Goal: Transaction & Acquisition: Purchase product/service

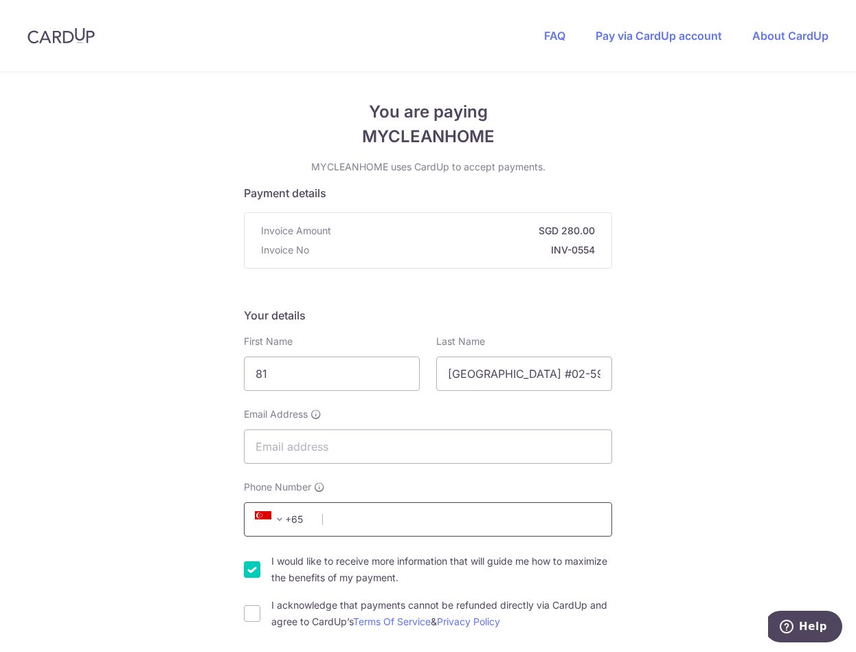
drag, startPoint x: 383, startPoint y: 528, endPoint x: 420, endPoint y: 535, distance: 38.4
click at [420, 535] on input "Phone Number" at bounding box center [428, 519] width 368 height 34
type input "96570180"
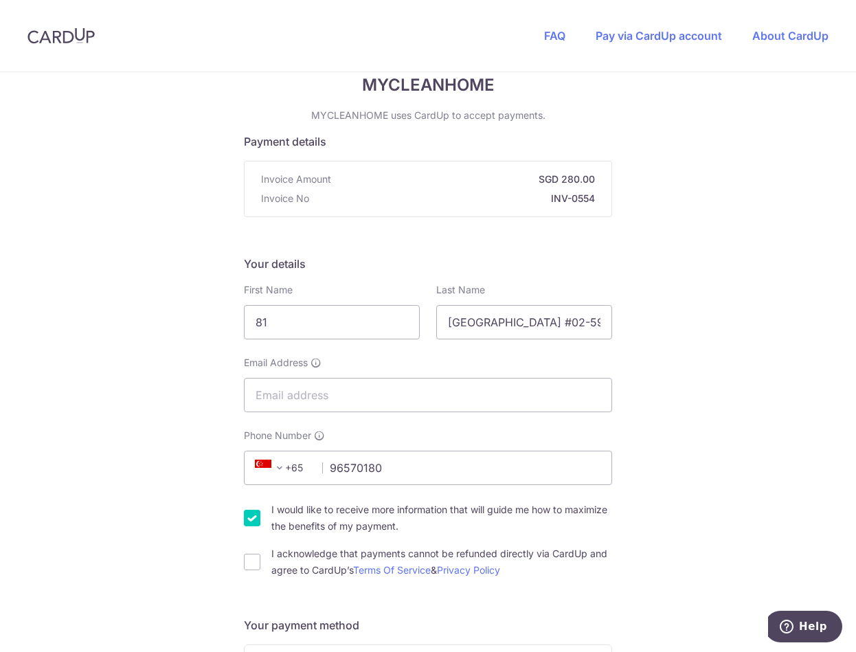
scroll to position [69, 0]
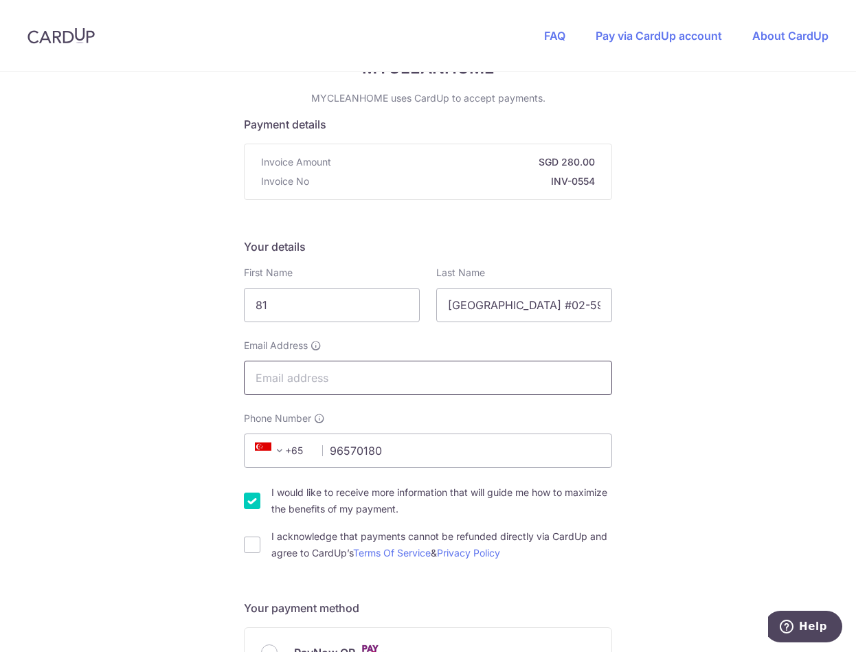
click at [385, 385] on input "Email Address" at bounding box center [428, 378] width 368 height 34
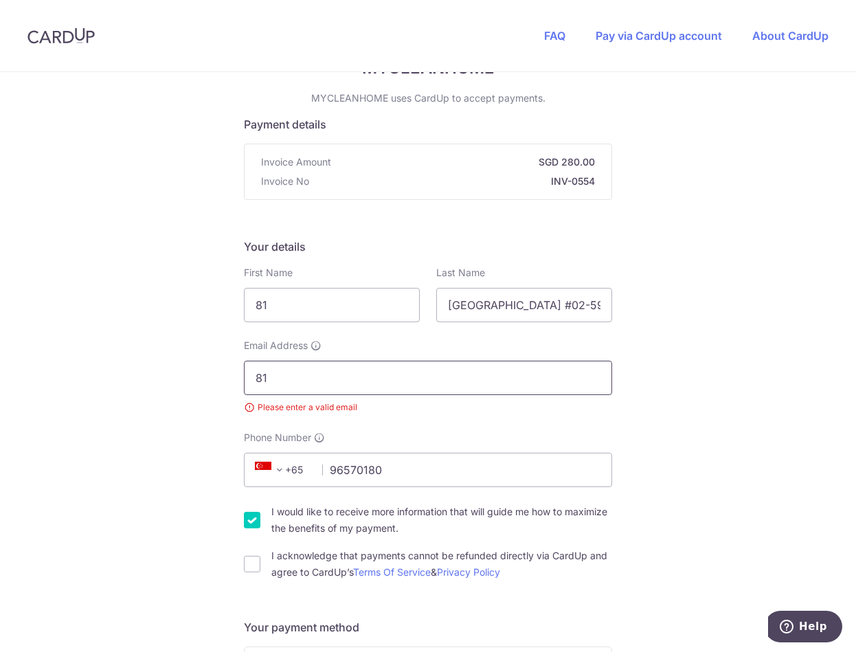
type input "8"
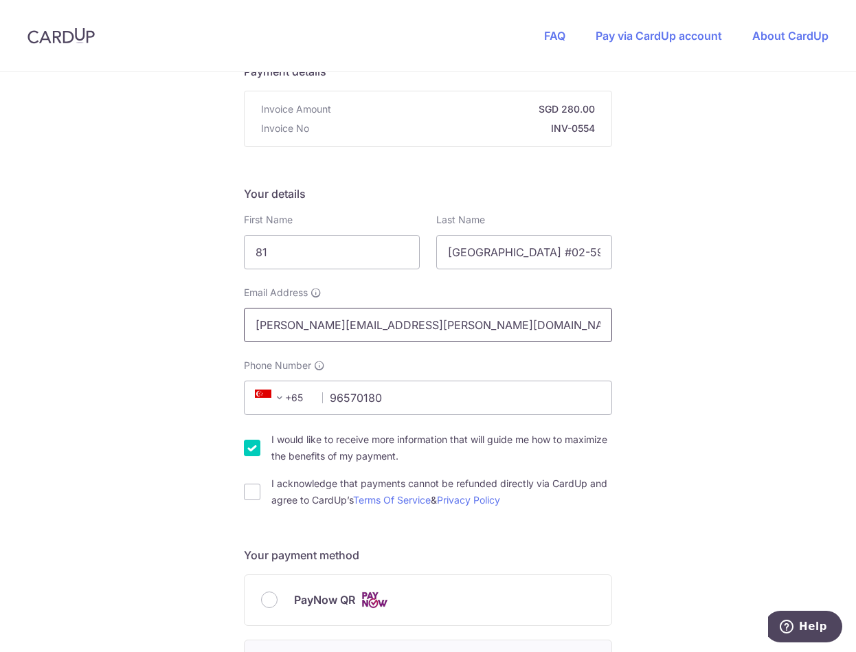
scroll to position [137, 0]
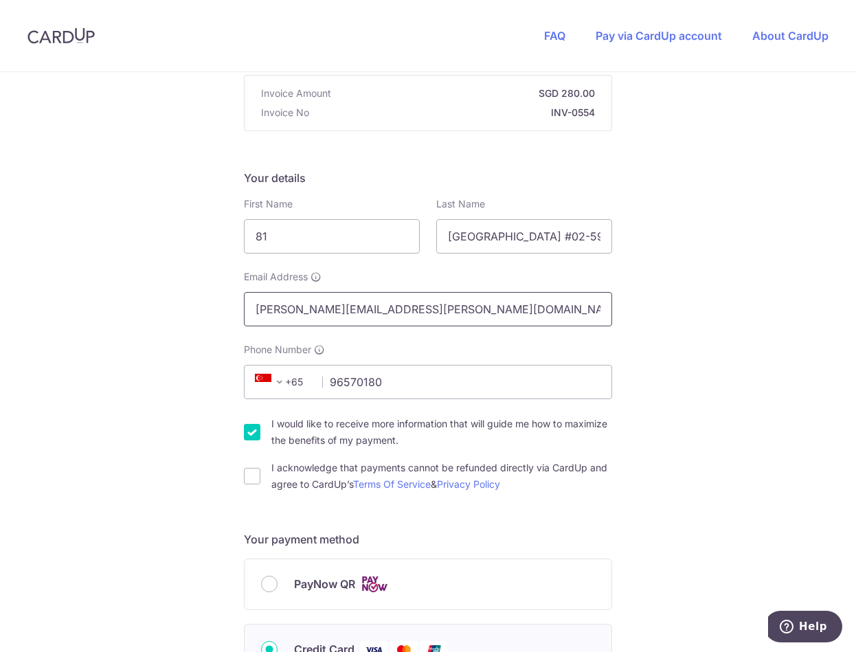
type input "[PERSON_NAME][EMAIL_ADDRESS][PERSON_NAME][DOMAIN_NAME]"
click at [328, 215] on div "First Name 81" at bounding box center [332, 225] width 176 height 56
click at [317, 241] on input "81" at bounding box center [332, 236] width 176 height 34
drag, startPoint x: 348, startPoint y: 235, endPoint x: 210, endPoint y: 237, distance: 138.1
click at [210, 237] on div "You are paying MYCLEANHOME MYCLEANHOME uses CardUp to accept payments. Payment …" at bounding box center [428, 605] width 856 height 1340
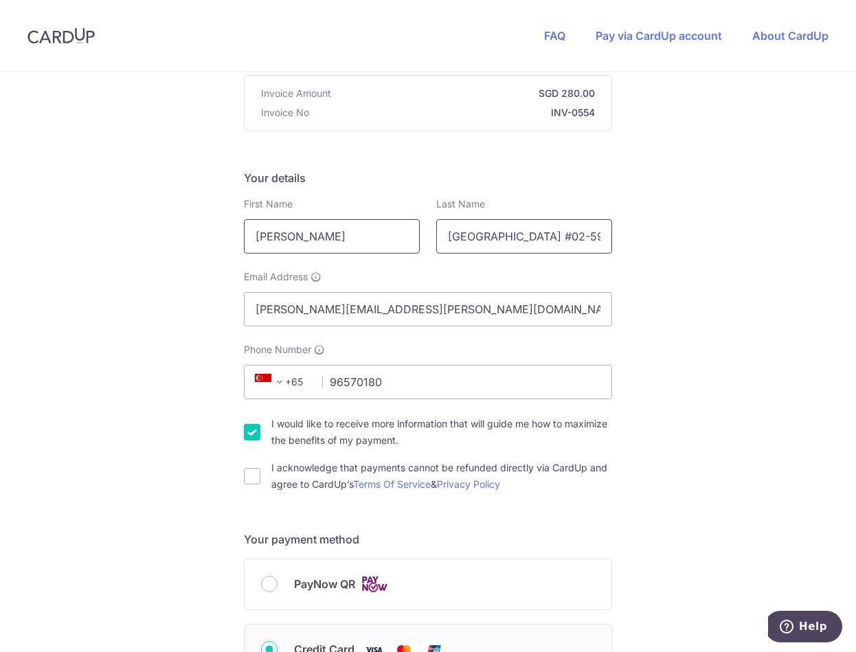
type input "[PERSON_NAME]"
drag, startPoint x: 489, startPoint y: 236, endPoint x: 973, endPoint y: 270, distance: 485.5
click at [855, 270] on html "FAQ Pay via CardUp account About CardUp You are paying MYCLEANHOME MYCLEANHOME …" at bounding box center [428, 326] width 856 height 652
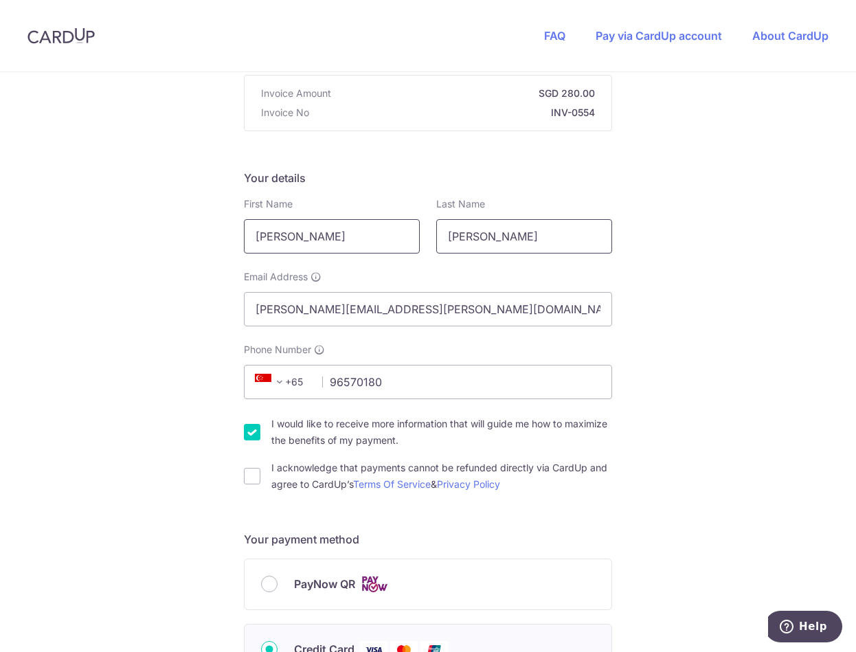
drag, startPoint x: 515, startPoint y: 229, endPoint x: 296, endPoint y: 223, distance: 219.2
click at [296, 223] on div "First Name [PERSON_NAME] Last Name [PERSON_NAME]" at bounding box center [428, 225] width 385 height 56
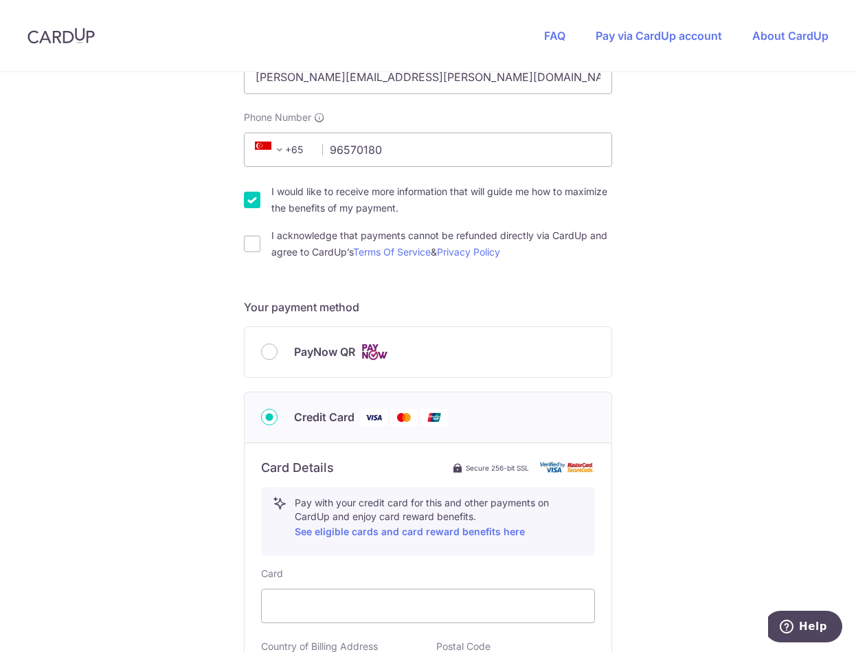
scroll to position [412, 0]
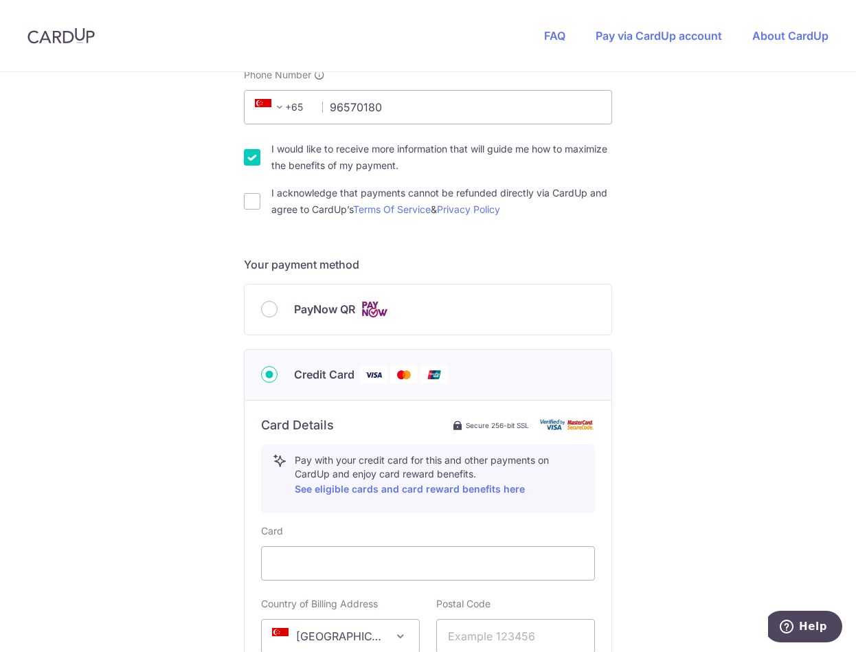
type input "[PERSON_NAME]"
click at [264, 318] on div "PayNow QR" at bounding box center [428, 309] width 367 height 50
click at [267, 308] on input "PayNow QR" at bounding box center [269, 309] width 16 height 16
radio input "true"
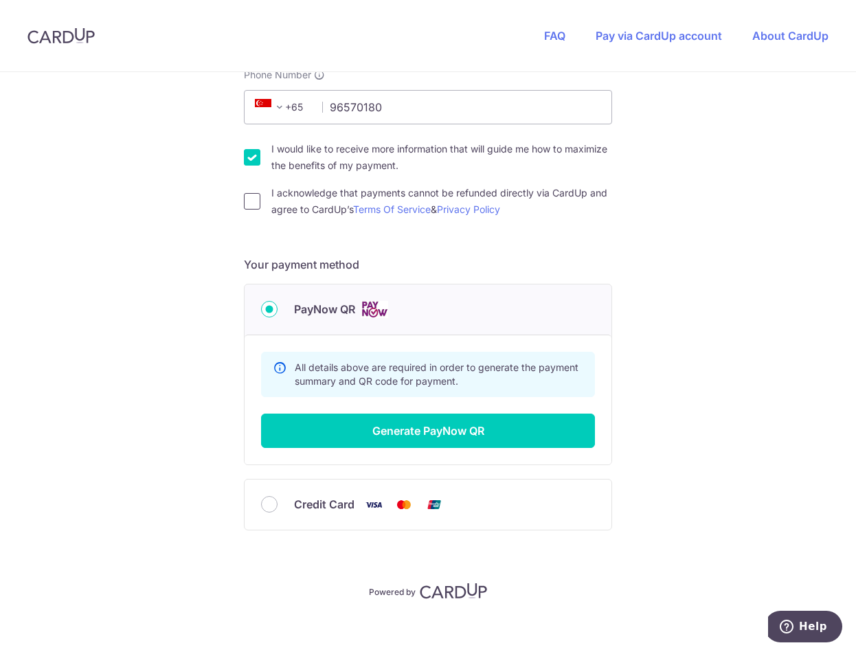
click at [247, 204] on input "I acknowledge that payments cannot be refunded directly via CardUp and agree to…" at bounding box center [252, 201] width 16 height 16
checkbox input "true"
click at [250, 151] on input "I would like to receive more information that will guide me how to maximize the…" at bounding box center [252, 157] width 16 height 16
checkbox input "false"
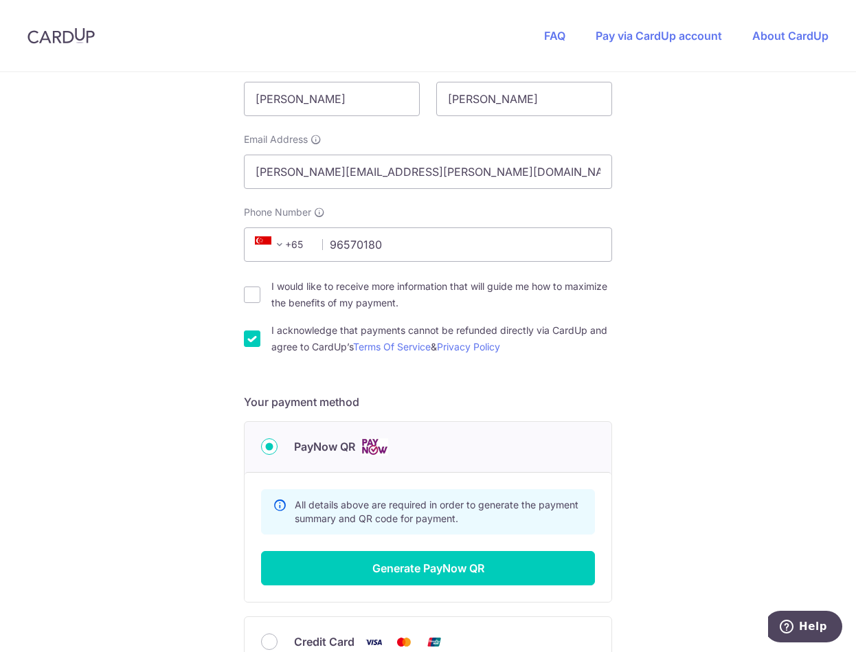
scroll to position [423, 0]
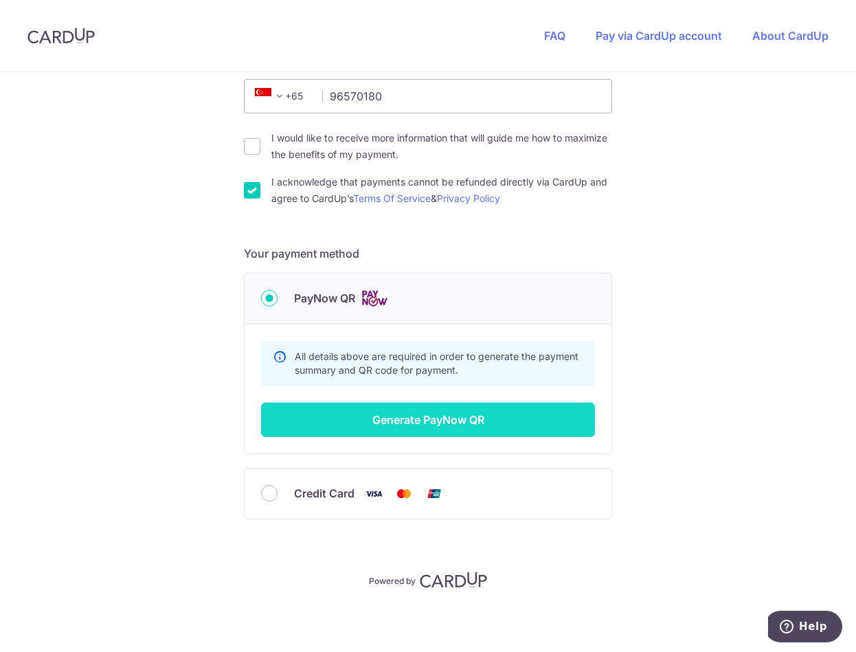
click at [485, 414] on button "Generate PayNow QR" at bounding box center [428, 420] width 334 height 34
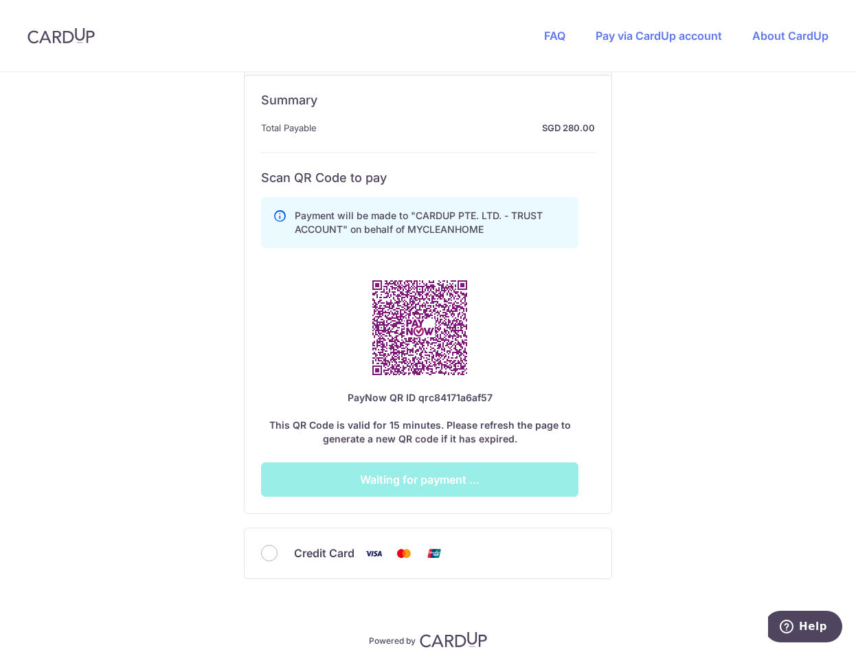
scroll to position [698, 0]
